Goal: Transaction & Acquisition: Book appointment/travel/reservation

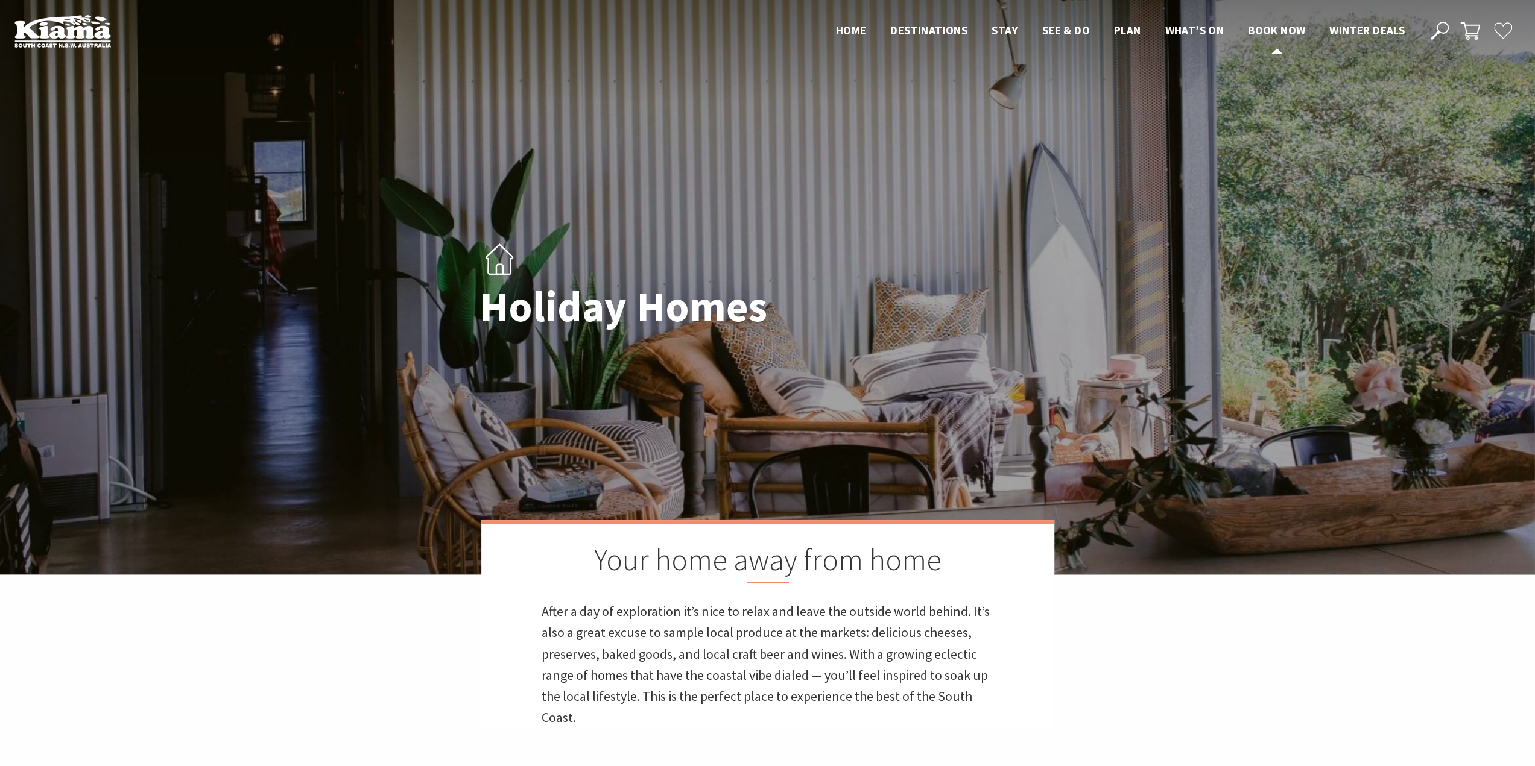
click at [1276, 34] on span "Book now" at bounding box center [1276, 30] width 57 height 14
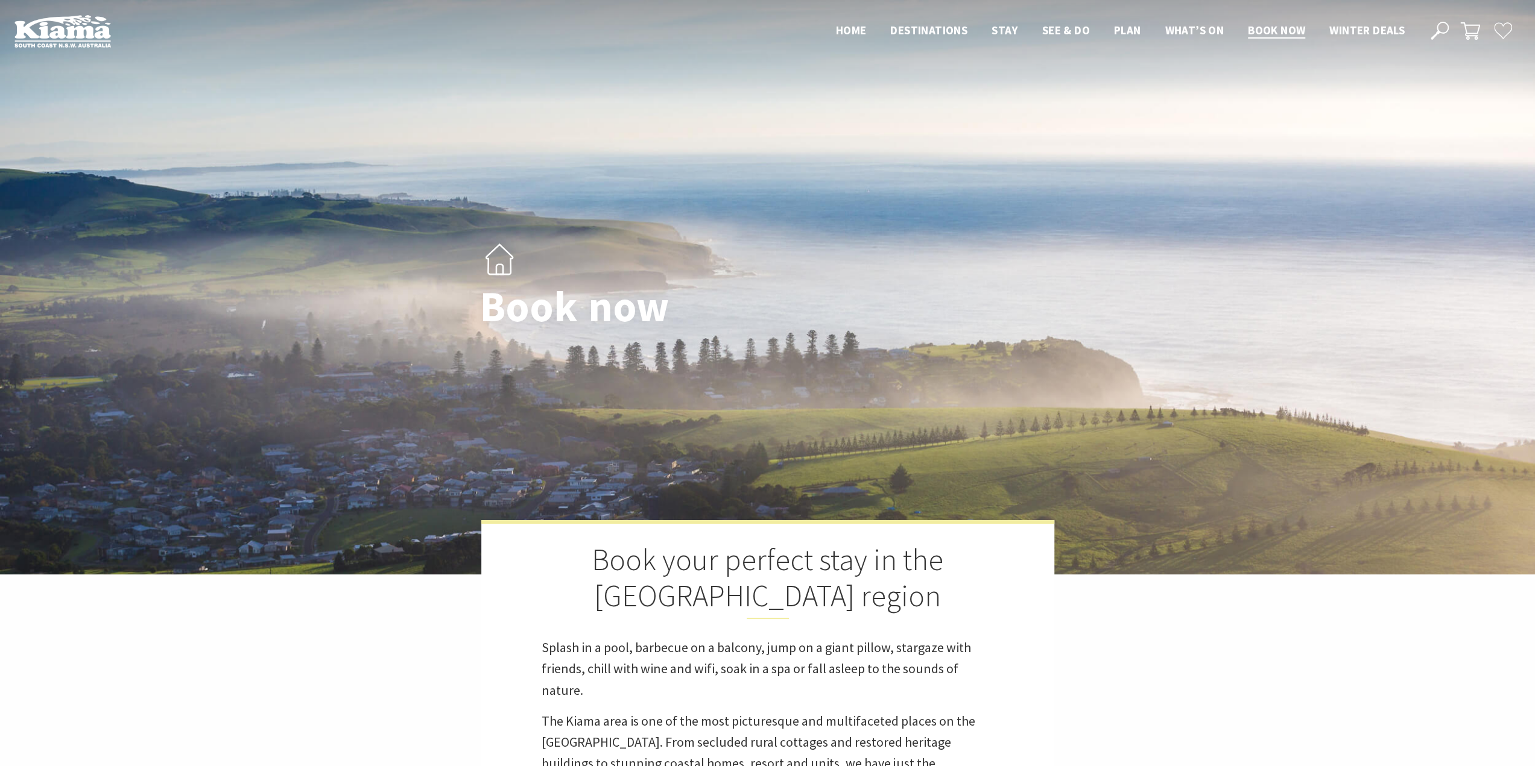
select select "3"
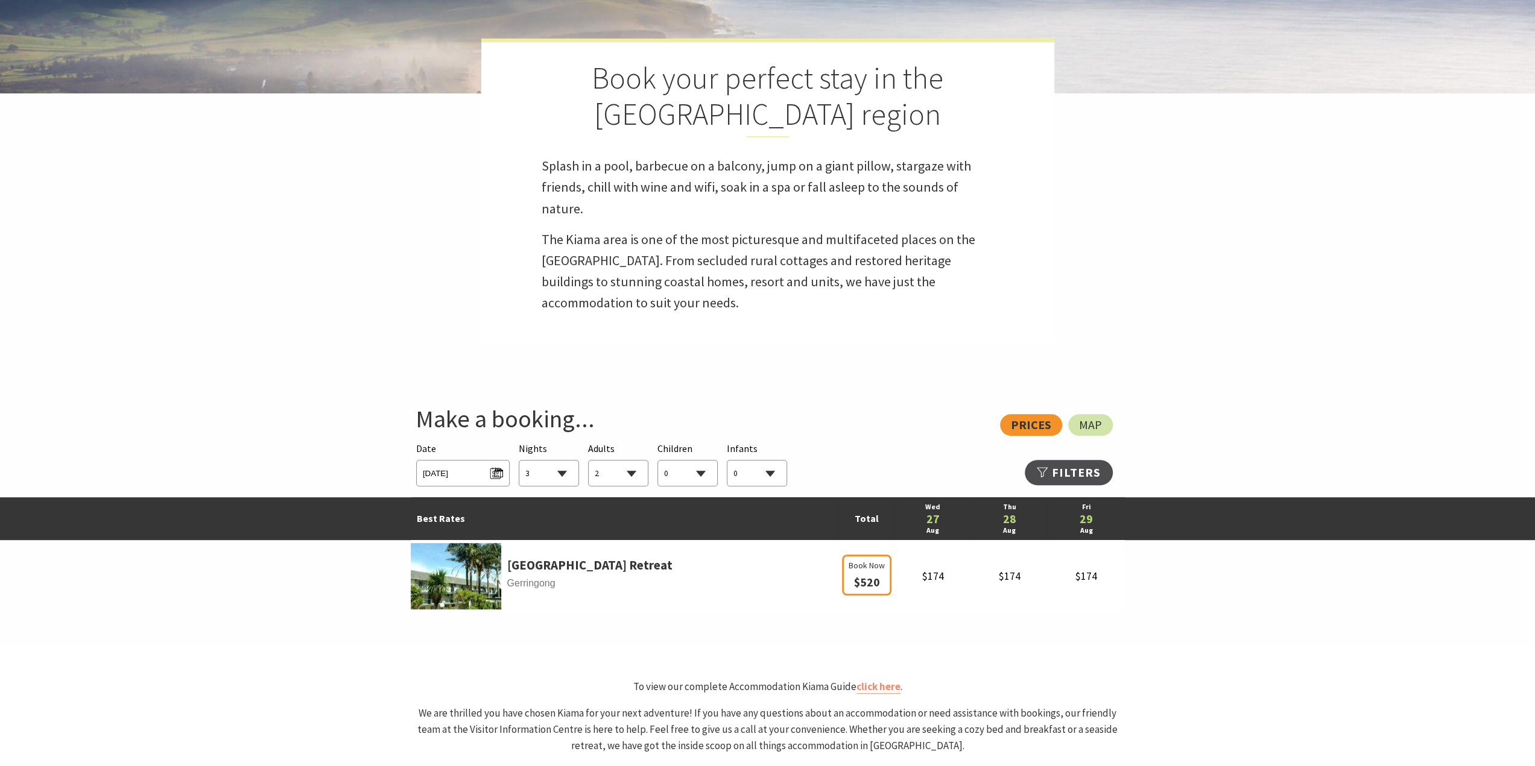
scroll to position [482, 0]
click at [460, 472] on span "Wed 27/08/2025" at bounding box center [463, 471] width 80 height 16
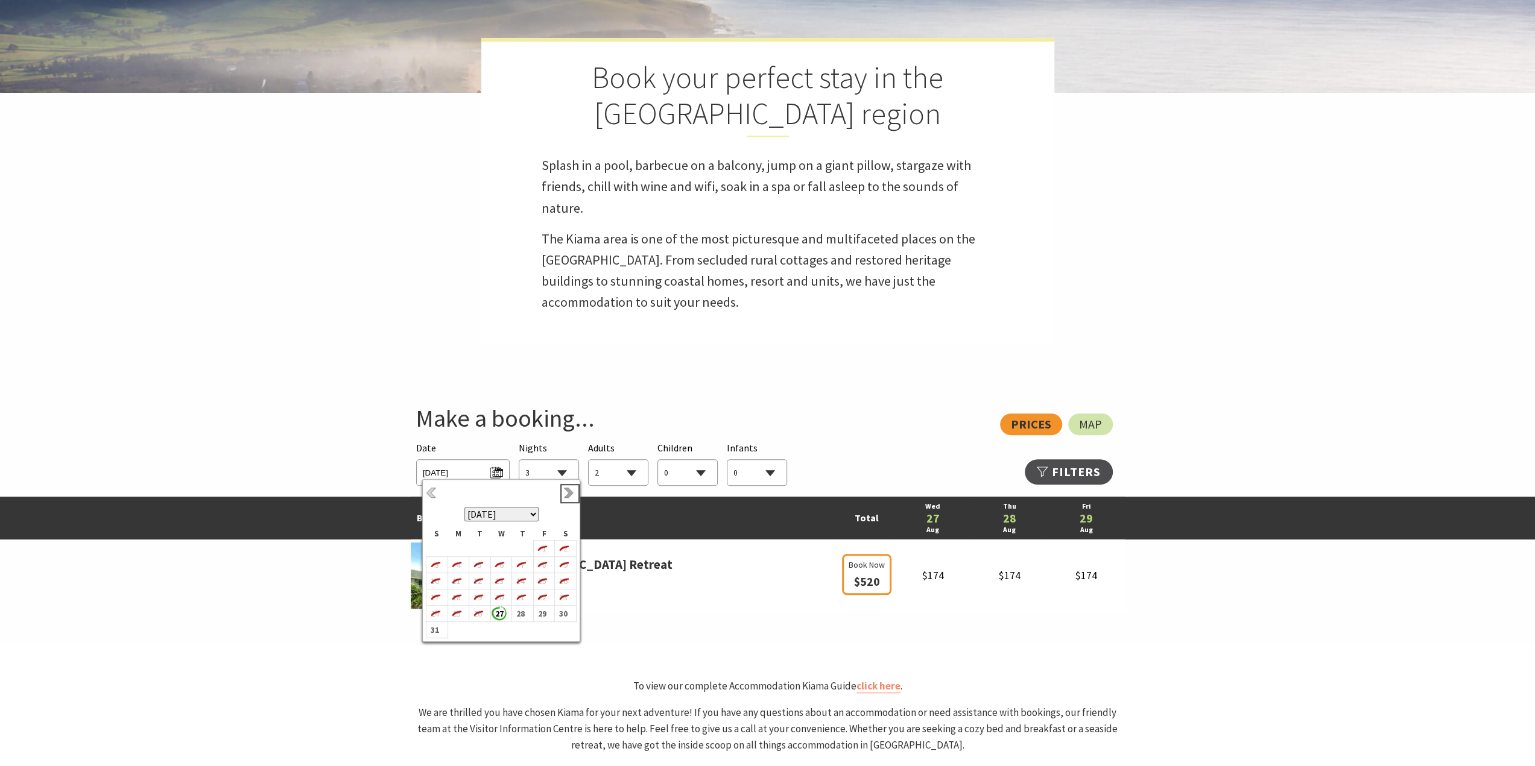
click at [566, 494] on link "Next" at bounding box center [569, 493] width 13 height 13
click at [526, 568] on b "11" at bounding box center [520, 570] width 16 height 16
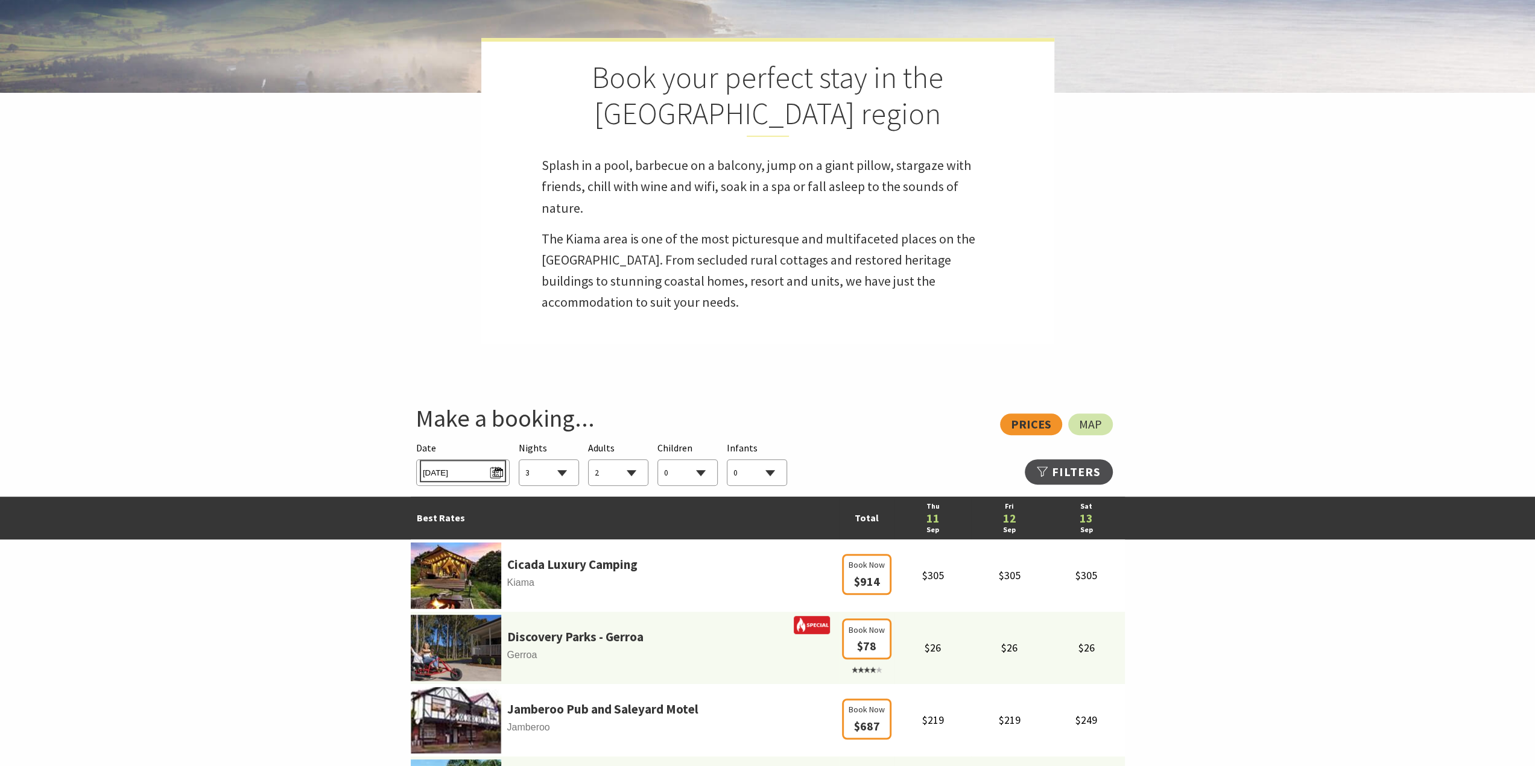
click at [481, 473] on span "Thu 11/09/2025" at bounding box center [463, 471] width 80 height 16
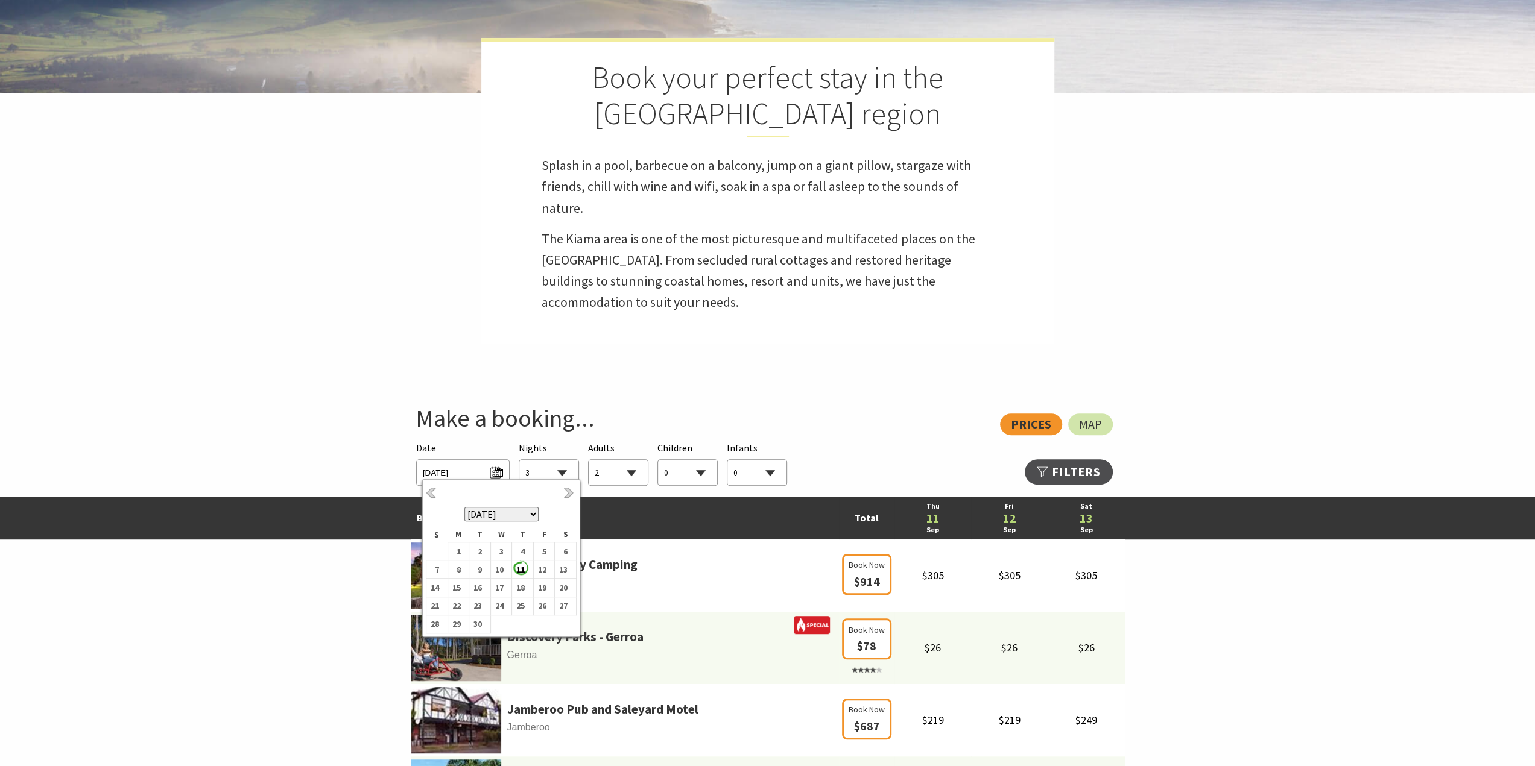
click at [599, 473] on select "0 1 2 3 4 5 6 7 8 9 10 11 12 13 14 15 16 17 18 19 20 21 22 23 24 25 26 27 28 29…" at bounding box center [617, 473] width 59 height 27
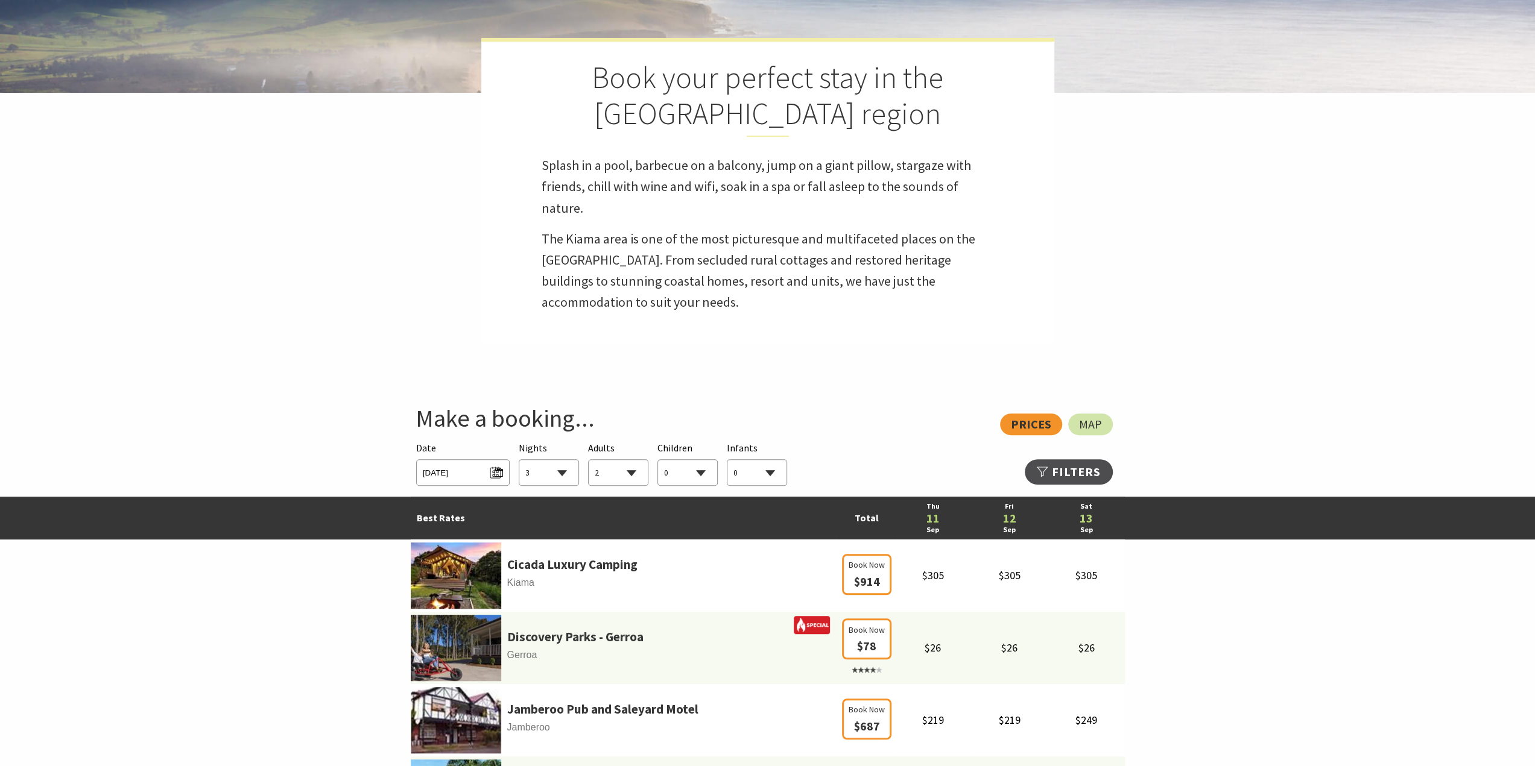
click at [588, 460] on select "0 1 2 3 4 5 6 7 8 9 10 11 12 13 14 15 16 17 18 19 20 21 22 23 24 25 26 27 28 29…" at bounding box center [617, 473] width 59 height 27
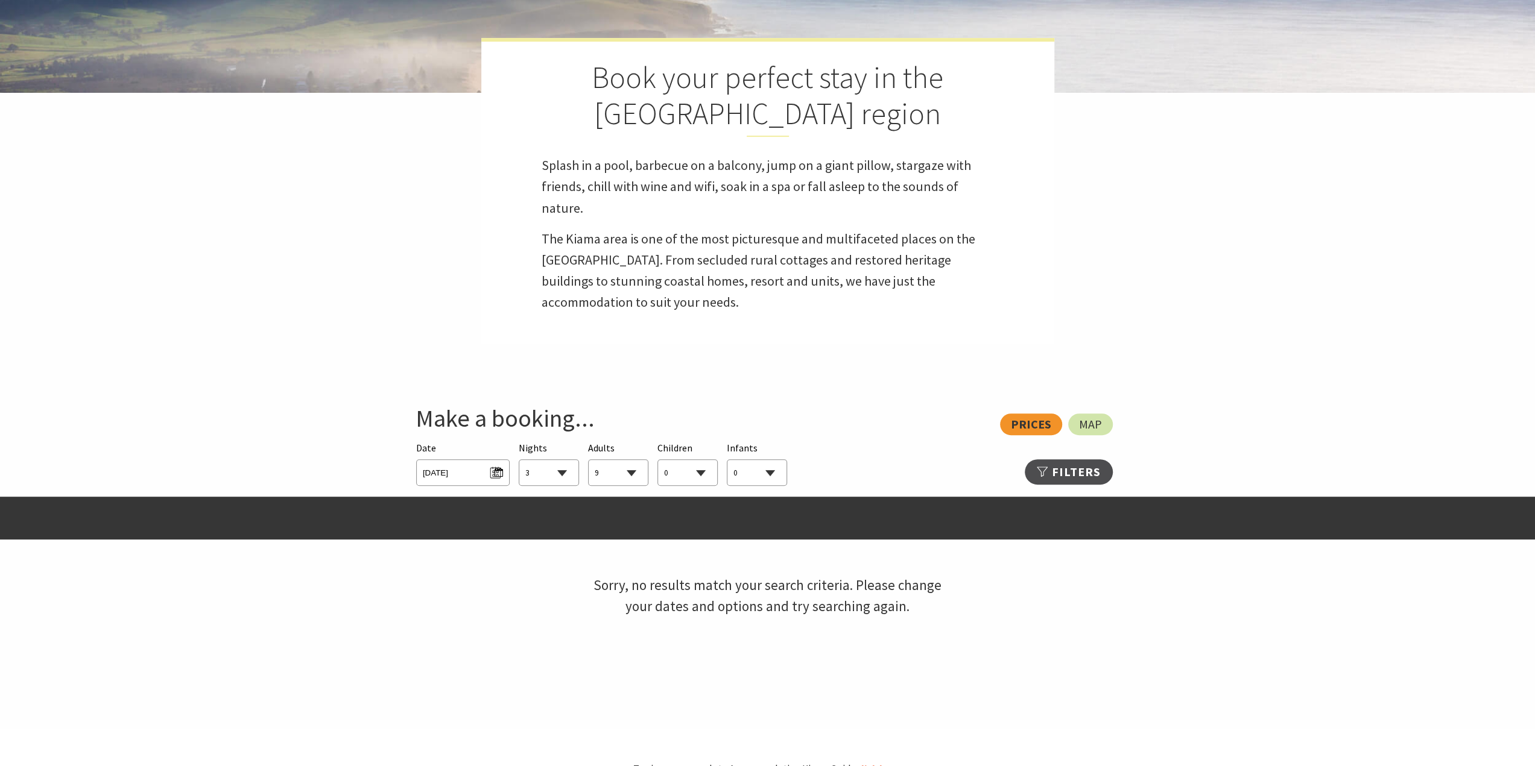
click at [605, 470] on select "0 1 2 3 4 5 6 7 8 9 10 11 12 13 14 15 16 17 18 19 20 21 22 23 24 25 26 27 28 29…" at bounding box center [617, 473] width 59 height 27
select select "8"
click at [588, 460] on select "0 1 2 3 4 5 6 7 8 9 10 11 12 13 14 15 16 17 18 19 20 21 22 23 24 25 26 27 28 29…" at bounding box center [617, 473] width 59 height 27
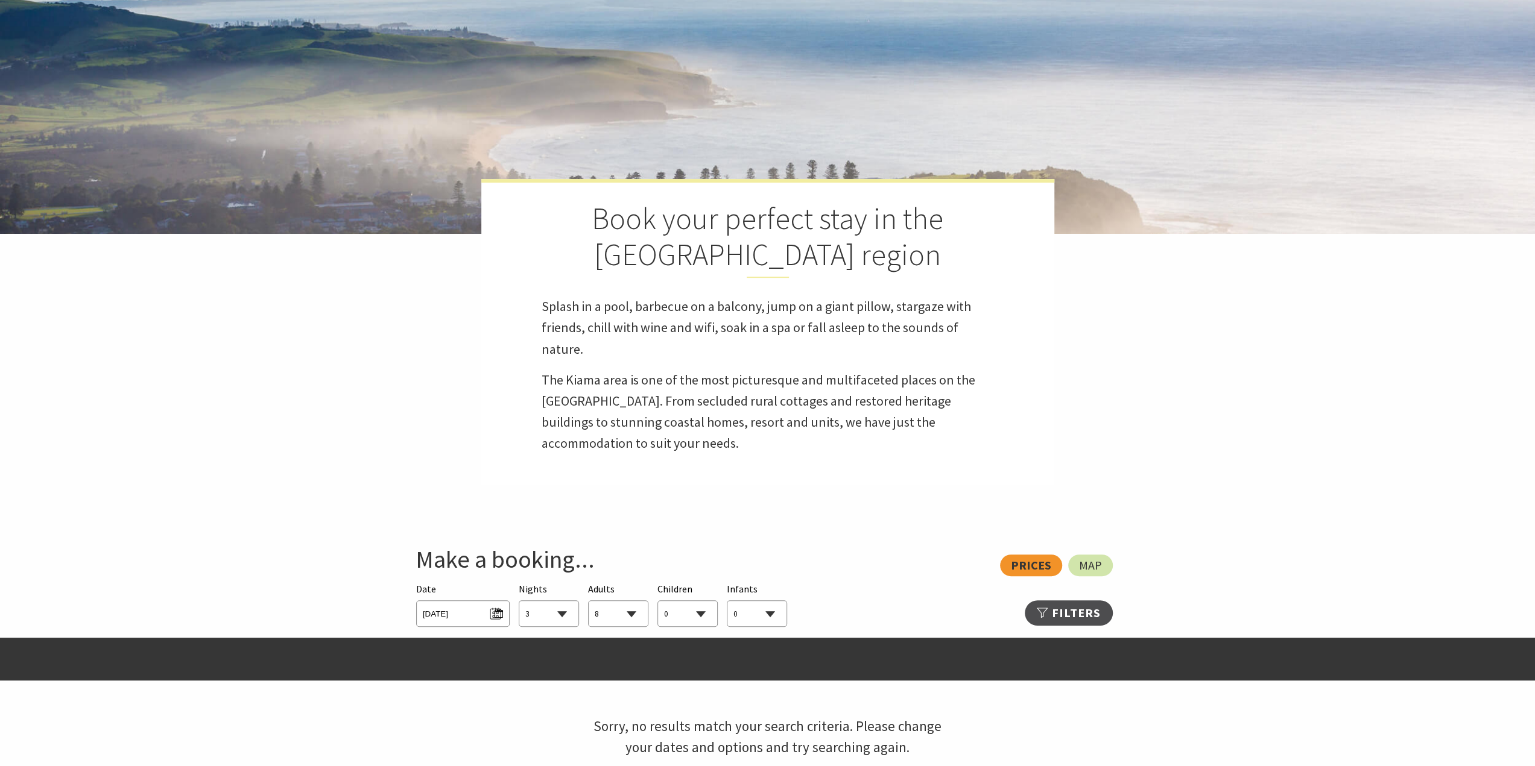
scroll to position [341, 0]
